Goal: Entertainment & Leisure: Consume media (video, audio)

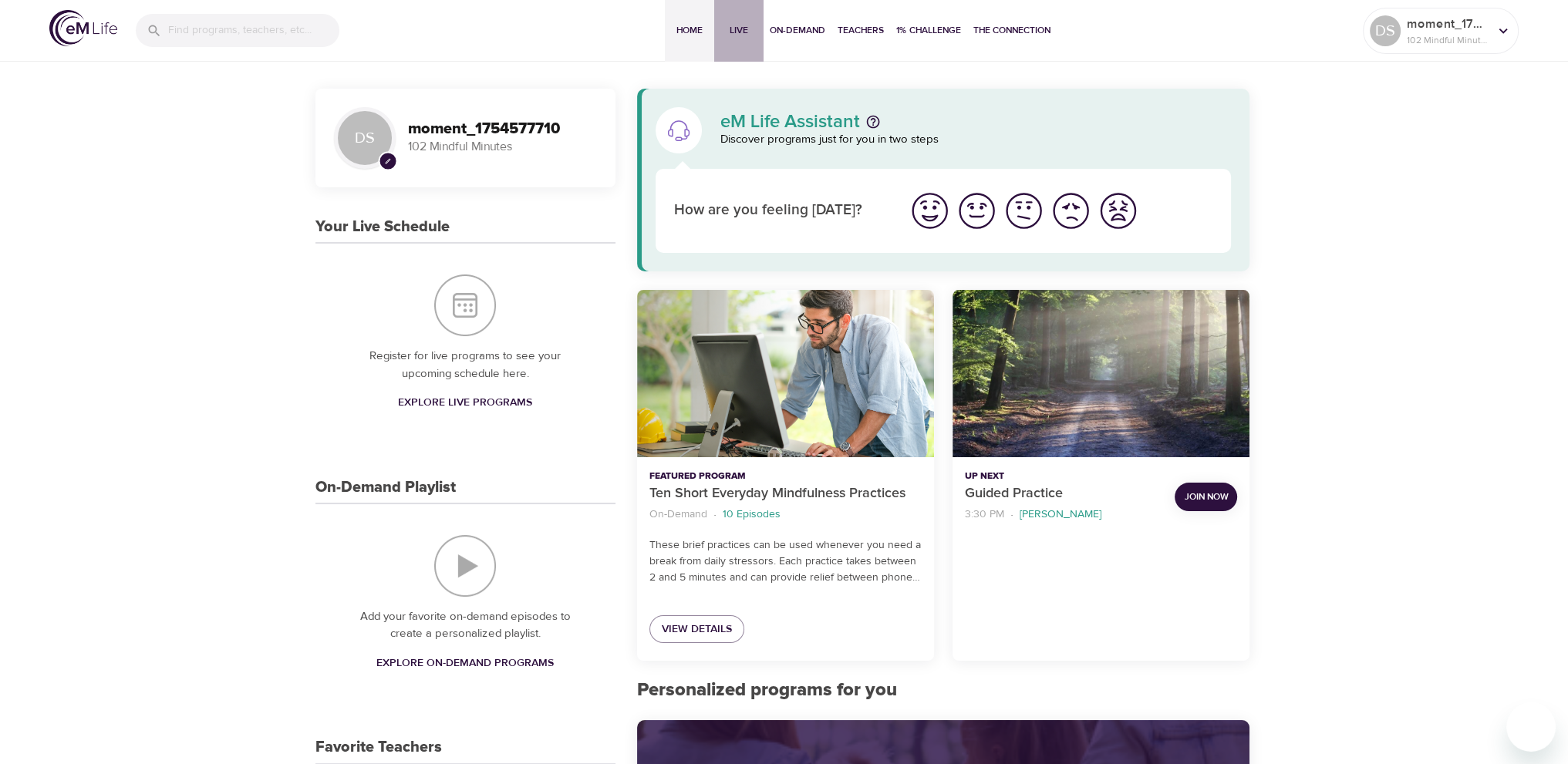
click at [744, 27] on span "Live" at bounding box center [739, 30] width 37 height 16
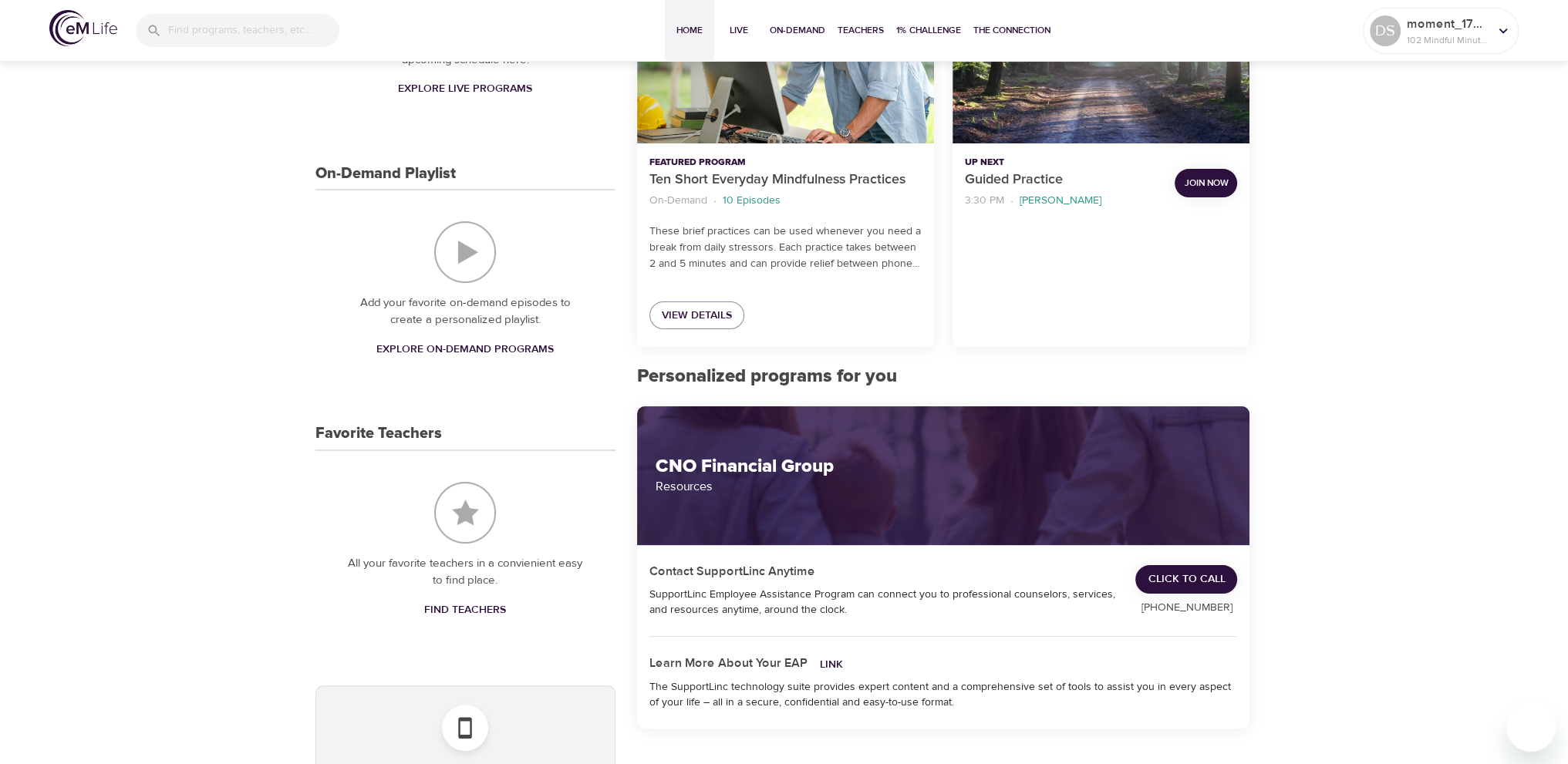
scroll to position [5, 0]
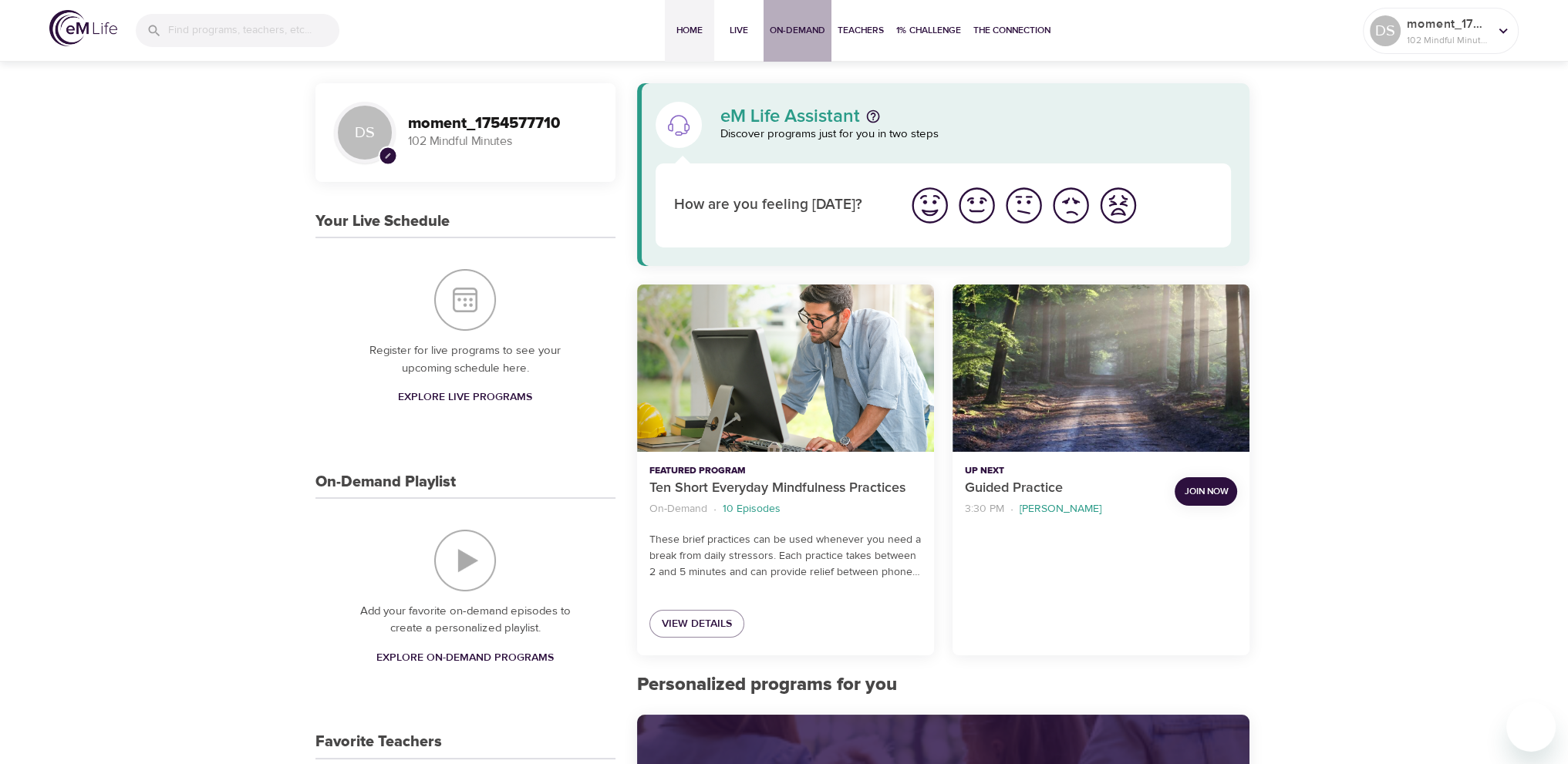
click at [799, 27] on span "On-Demand" at bounding box center [797, 30] width 56 height 16
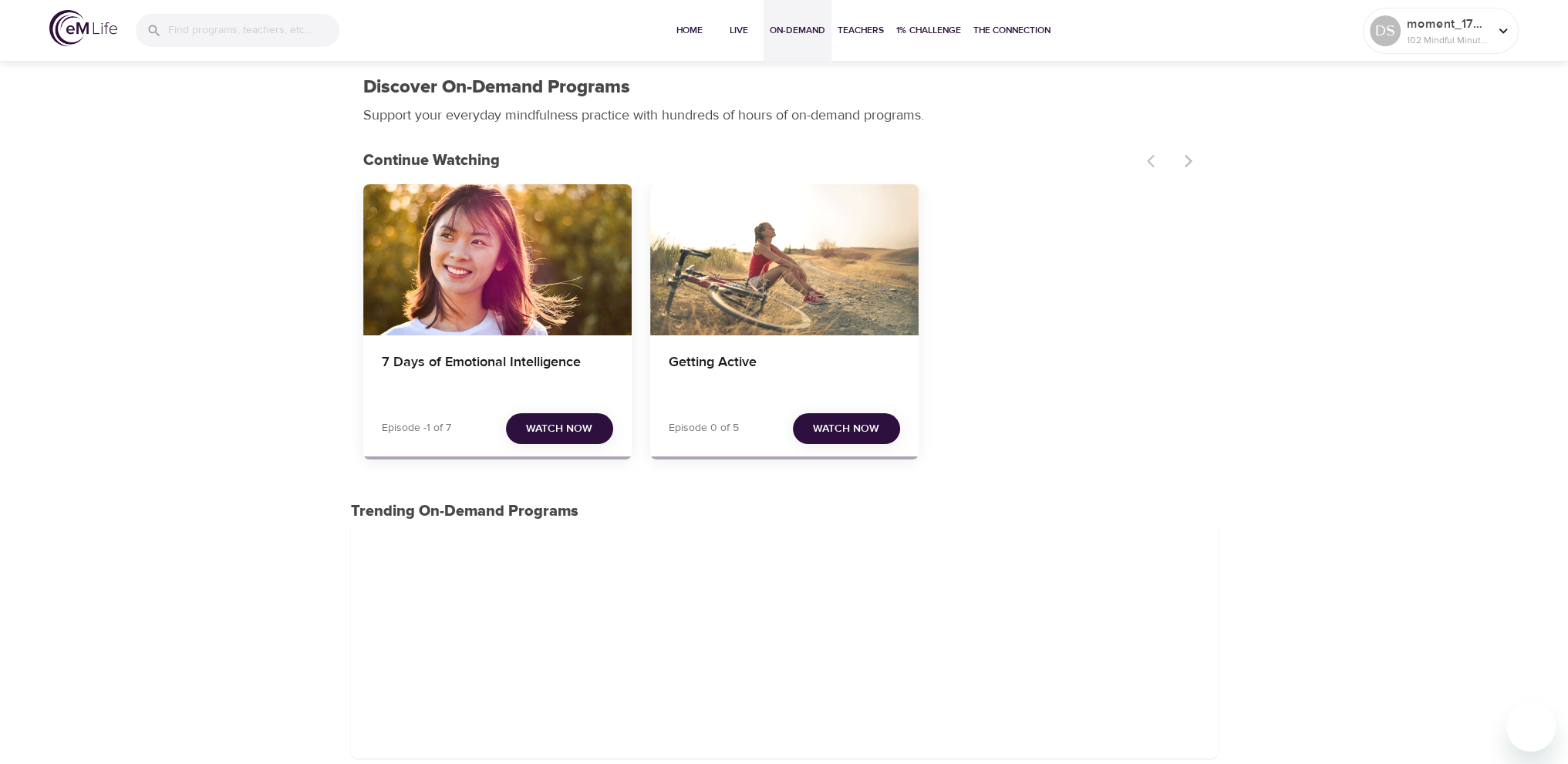
click at [568, 428] on span "Watch Now" at bounding box center [559, 429] width 66 height 19
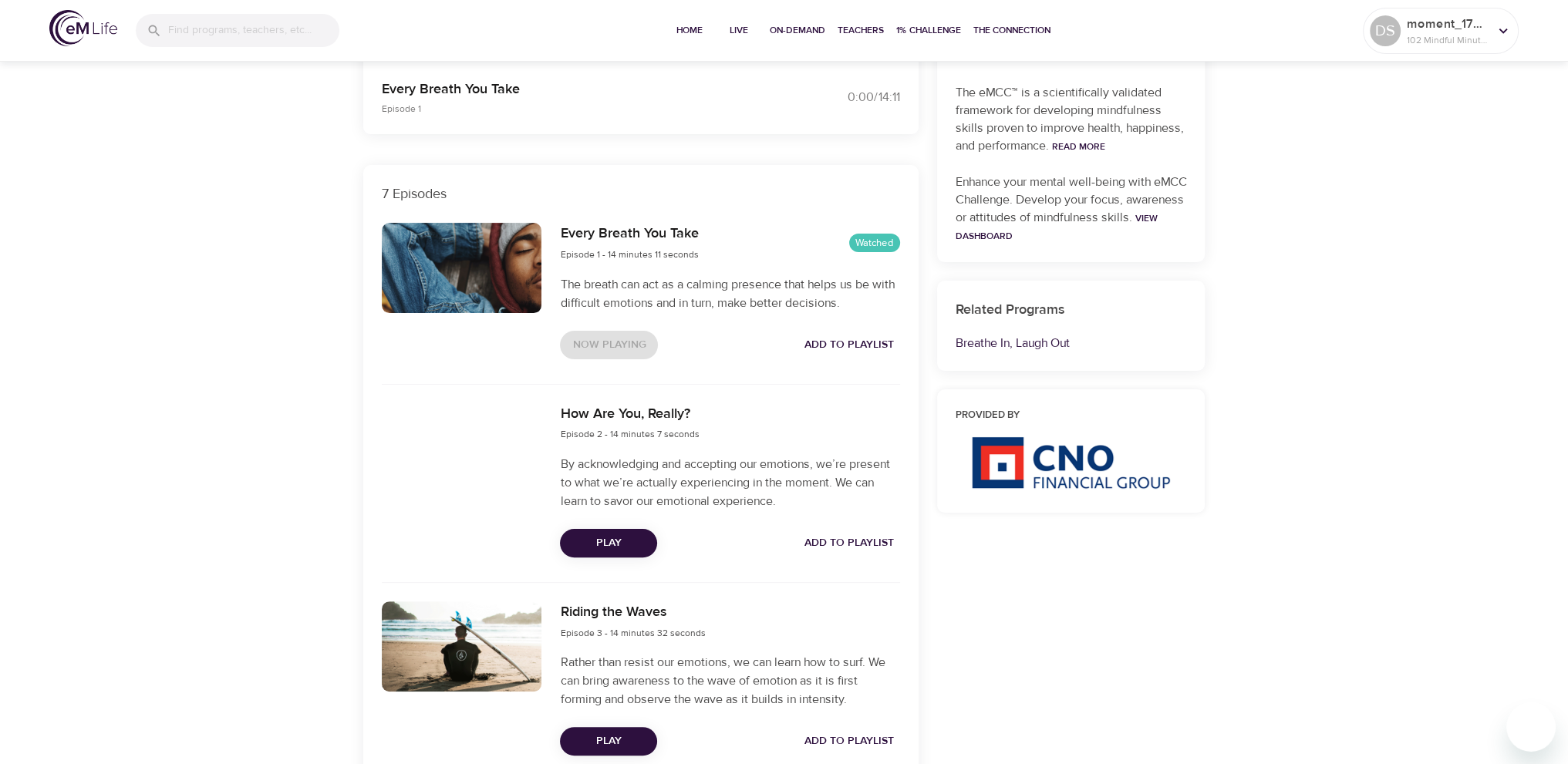
scroll to position [463, 0]
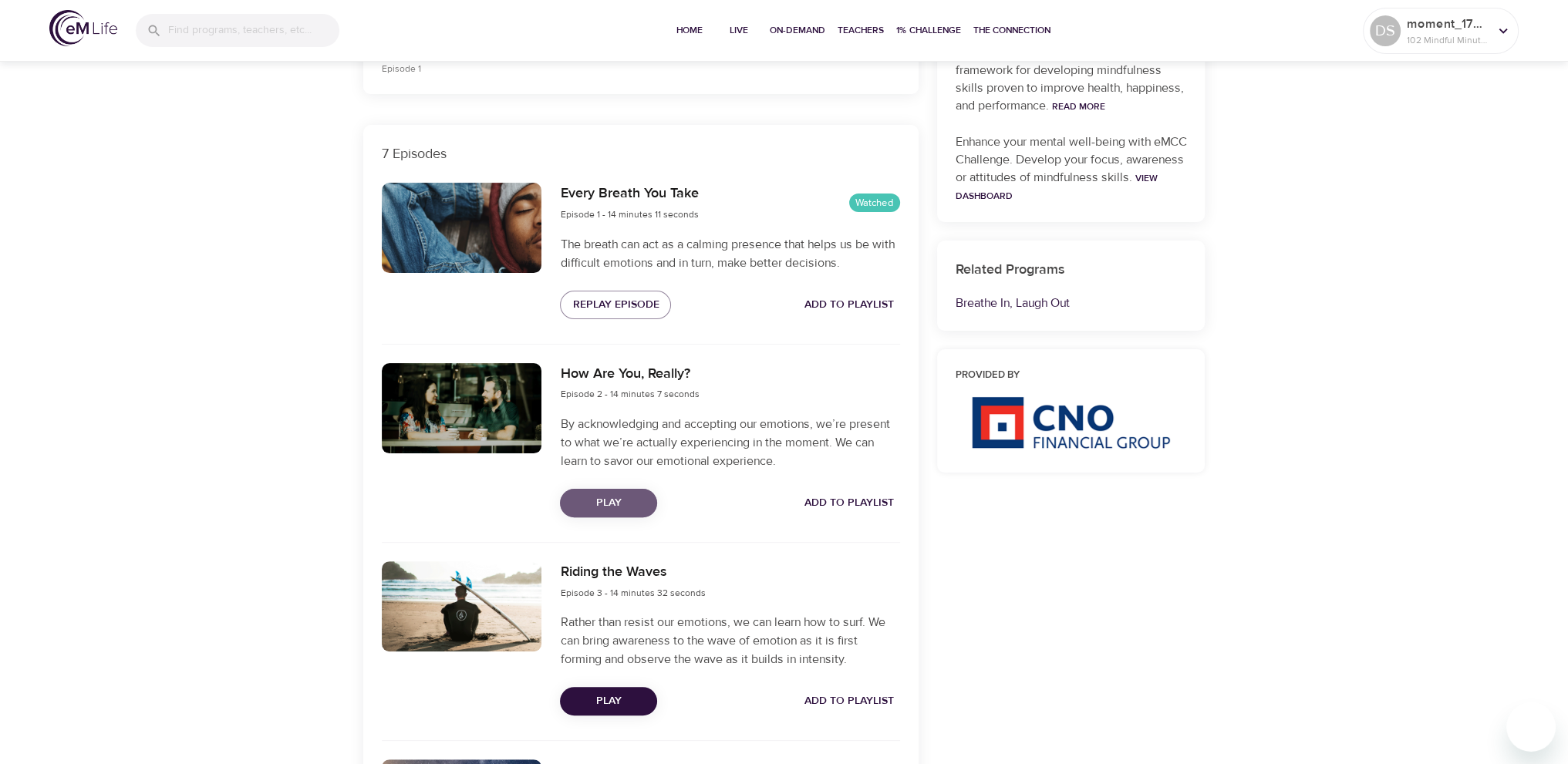
click at [623, 501] on span "Play" at bounding box center [608, 502] width 72 height 19
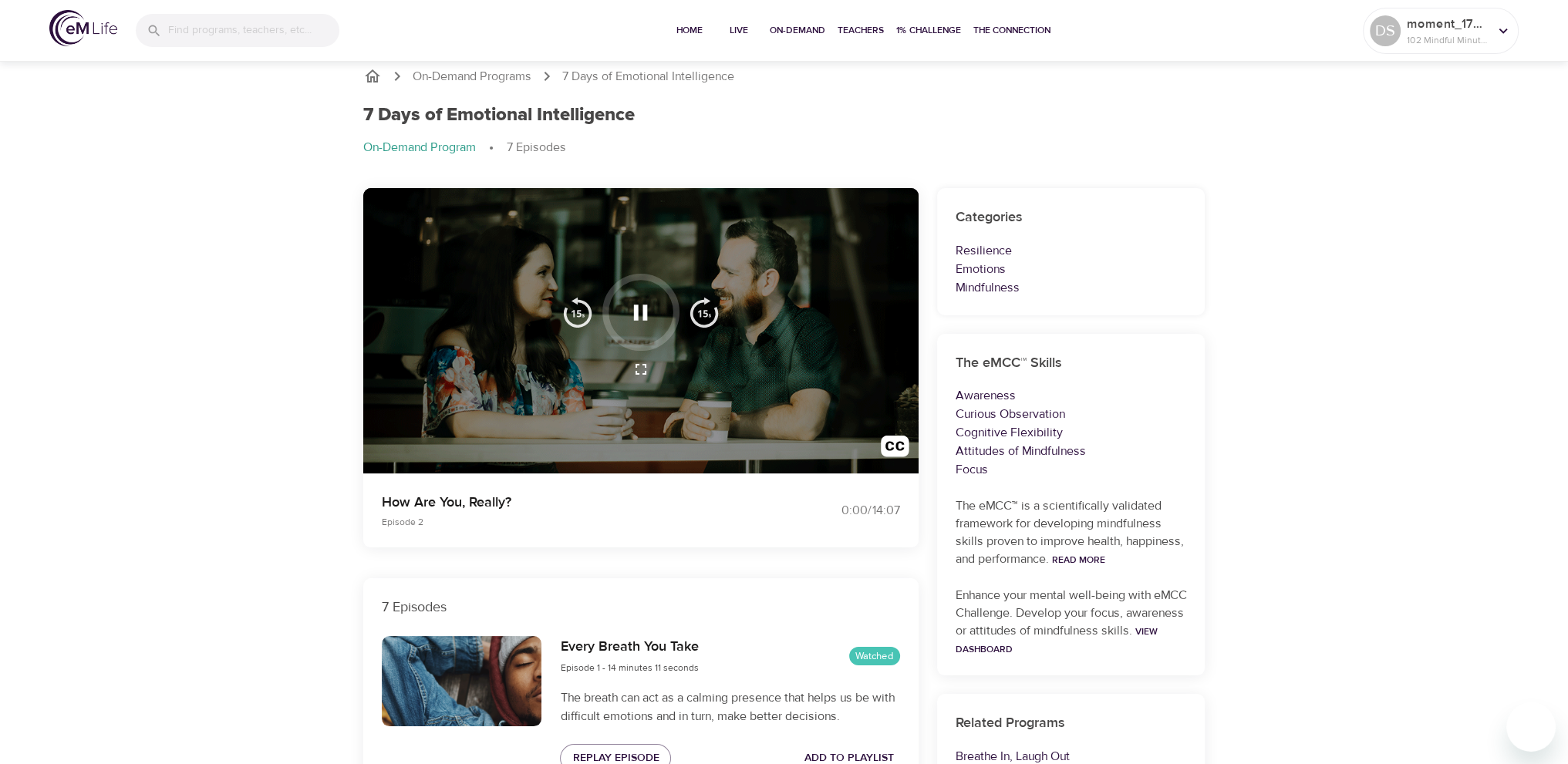
scroll to position [0, 0]
